Goal: Information Seeking & Learning: Learn about a topic

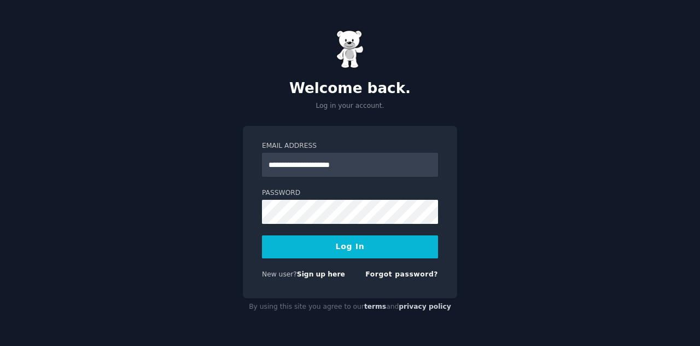
type input "**********"
click at [339, 242] on button "Log In" at bounding box center [350, 246] width 176 height 23
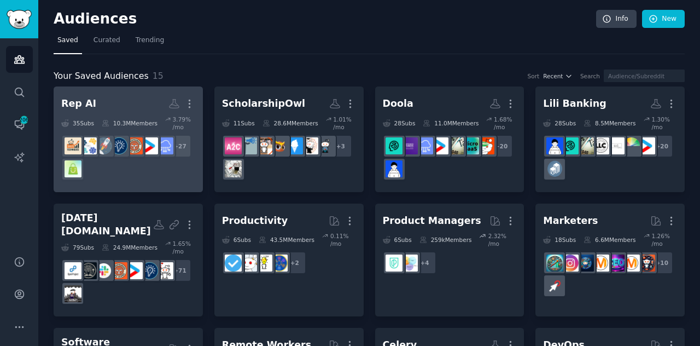
click at [136, 173] on div "+ 27" at bounding box center [128, 158] width 134 height 46
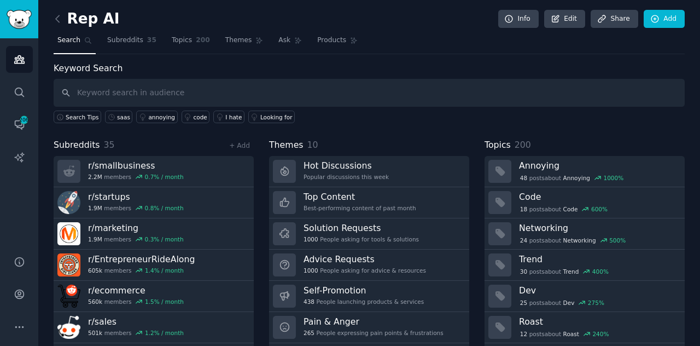
scroll to position [29, 0]
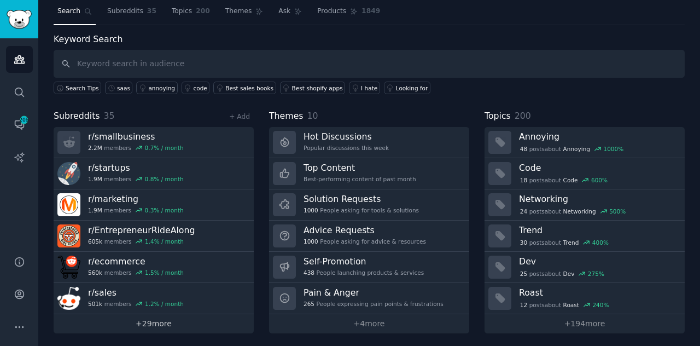
click at [138, 321] on link "+ 29 more" at bounding box center [154, 323] width 200 height 19
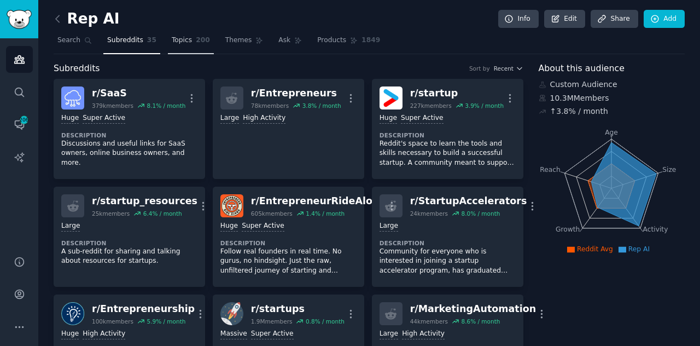
click at [196, 36] on span "200" at bounding box center [203, 41] width 14 height 10
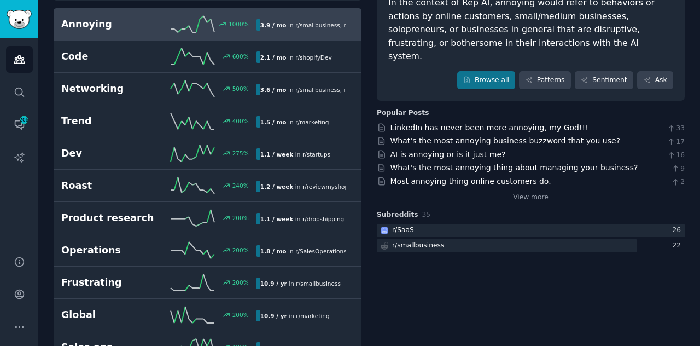
scroll to position [109, 0]
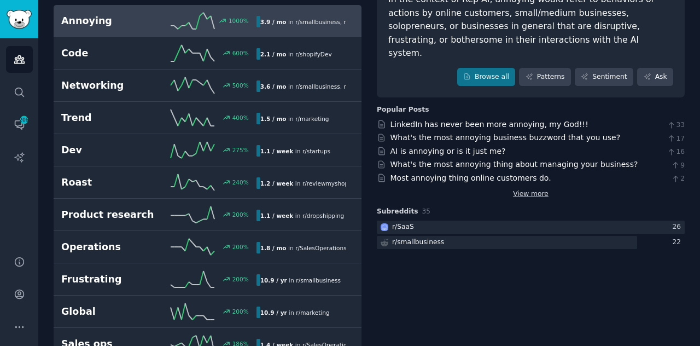
click at [528, 189] on link "View more" at bounding box center [531, 194] width 36 height 10
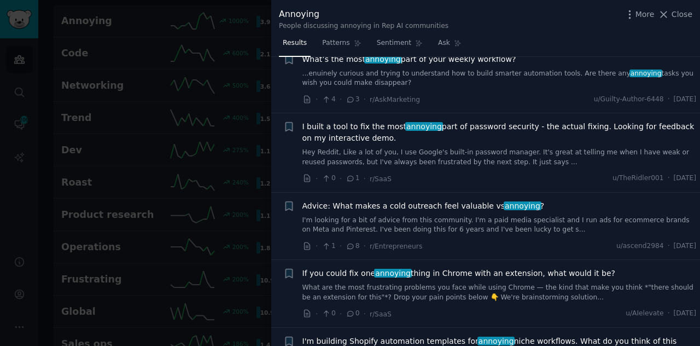
scroll to position [386, 0]
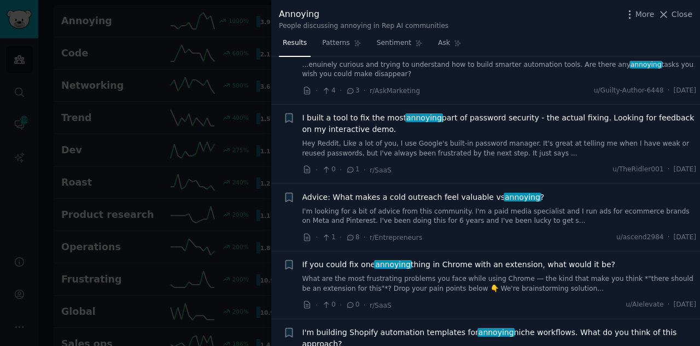
click at [149, 99] on div at bounding box center [350, 173] width 700 height 346
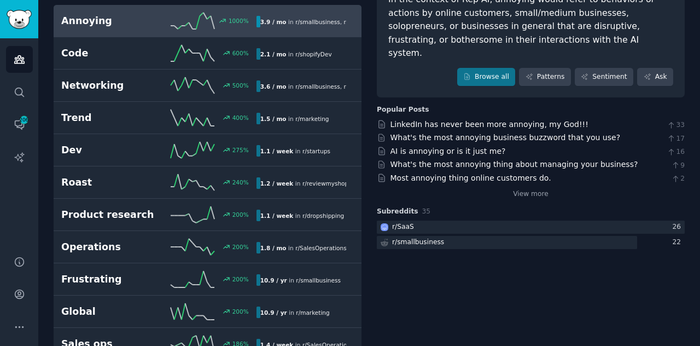
click at [135, 25] on h2 "Annoying" at bounding box center [109, 21] width 97 height 14
click at [15, 122] on icon "Sidebar" at bounding box center [19, 125] width 9 height 9
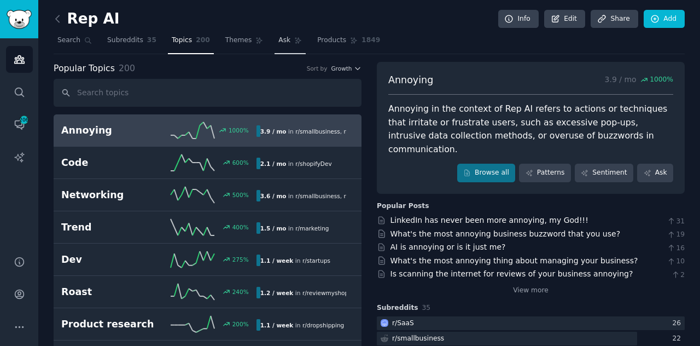
click at [278, 39] on span "Ask" at bounding box center [284, 41] width 12 height 10
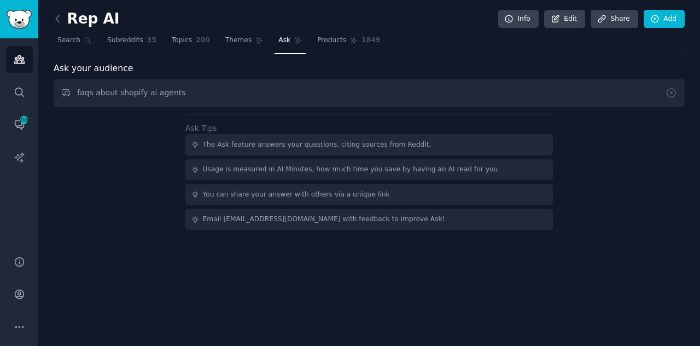
type input "faqs about shopify ai agents"
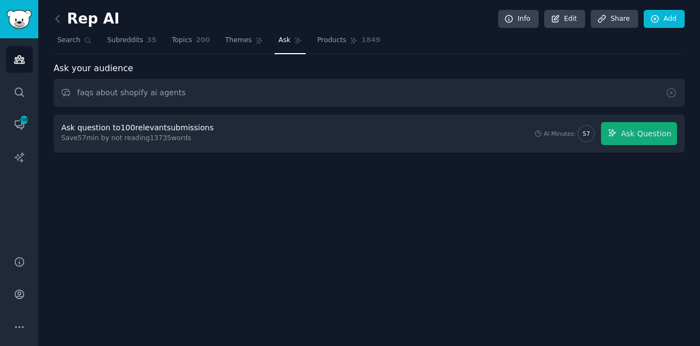
click at [167, 139] on div "Save 57 min by not reading 13735 words" at bounding box center [139, 138] width 156 height 10
click at [158, 138] on div "Save 57 min by not reading 13735 words" at bounding box center [139, 138] width 156 height 10
click at [674, 90] on icon at bounding box center [671, 92] width 11 height 11
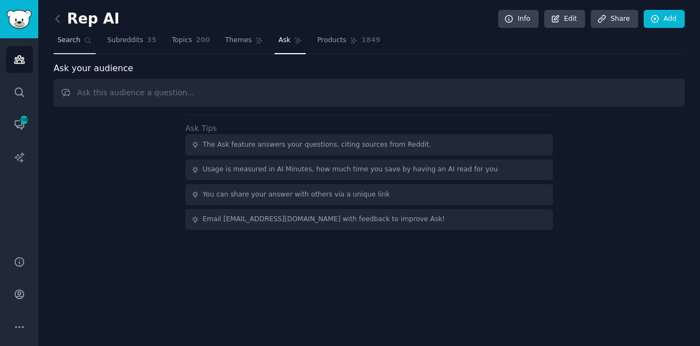
click at [78, 41] on link "Search" at bounding box center [75, 43] width 42 height 22
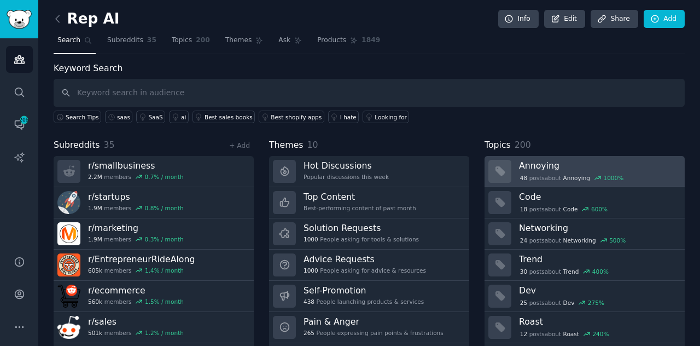
click at [527, 178] on div "48 post s about Annoying 1000 %" at bounding box center [572, 178] width 106 height 10
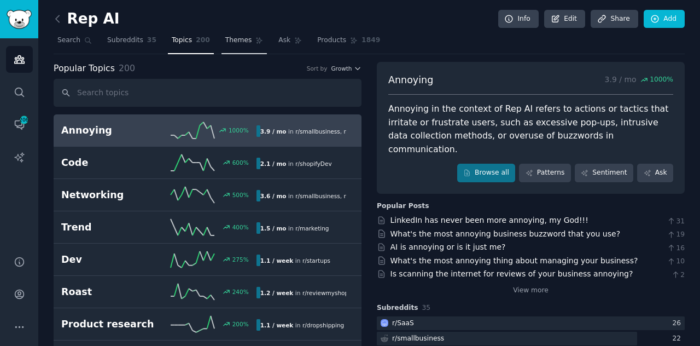
click at [222, 49] on link "Themes" at bounding box center [245, 43] width 46 height 22
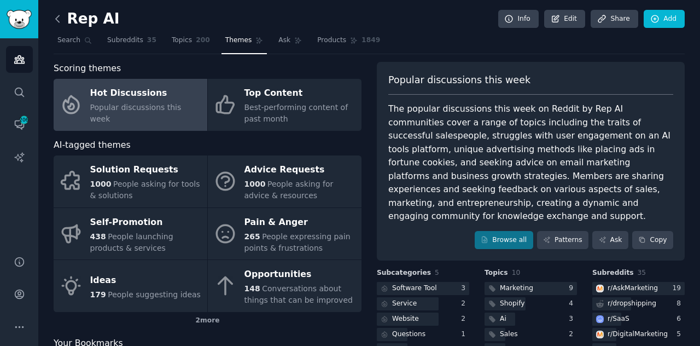
click at [56, 18] on icon at bounding box center [57, 18] width 3 height 7
